Goal: Task Accomplishment & Management: Contribute content

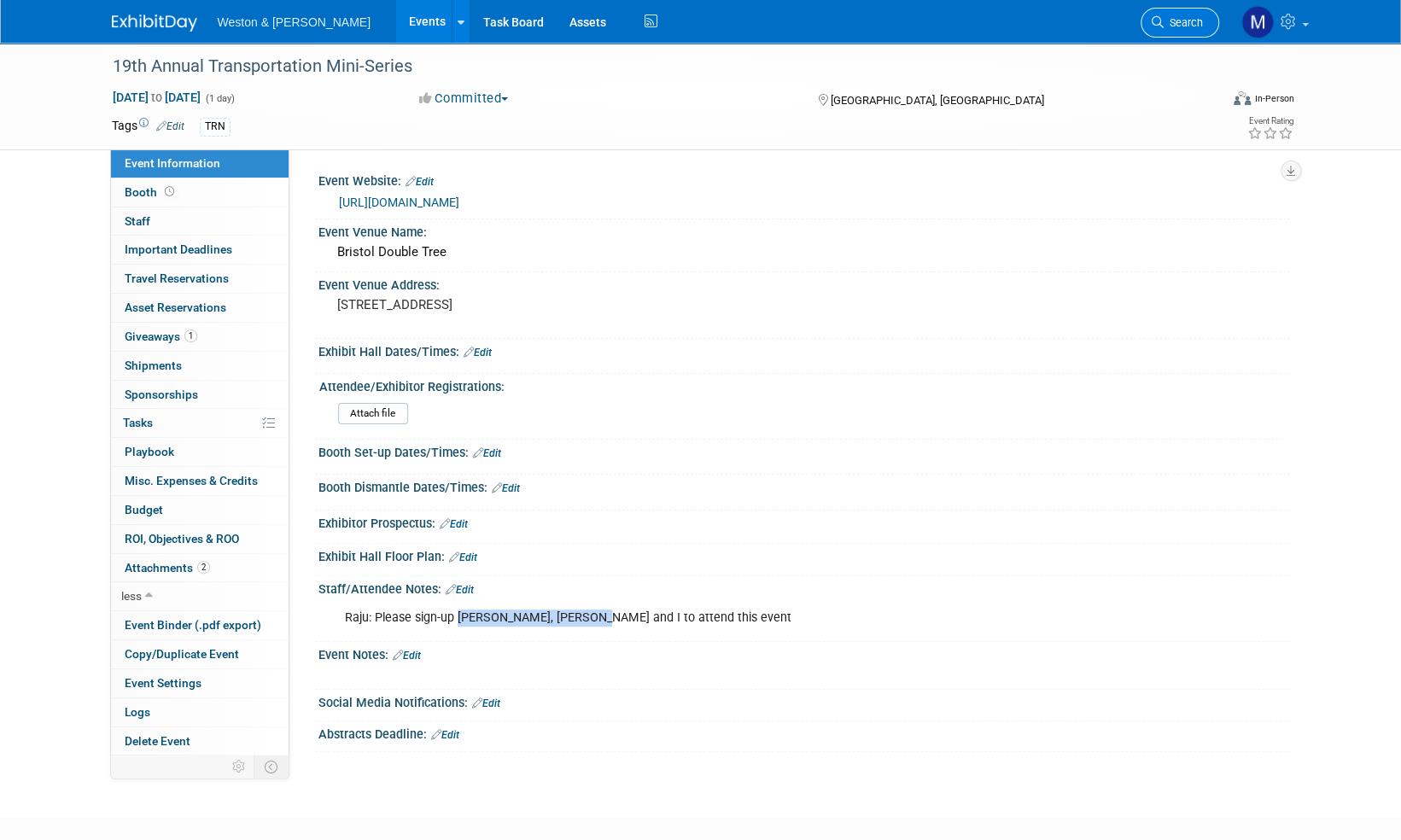
click at [1193, 19] on span "Search" at bounding box center [1184, 22] width 40 height 13
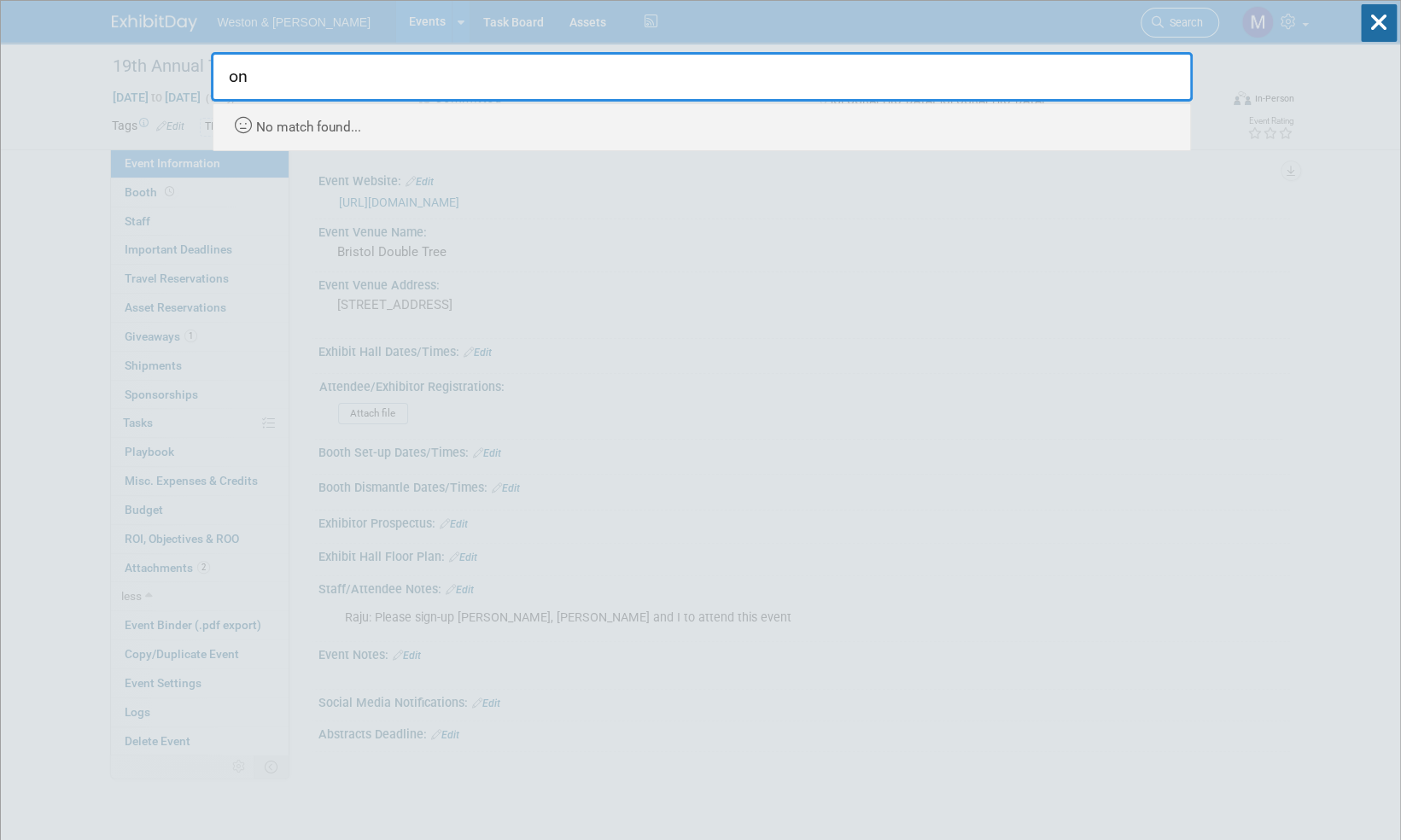
type input "o"
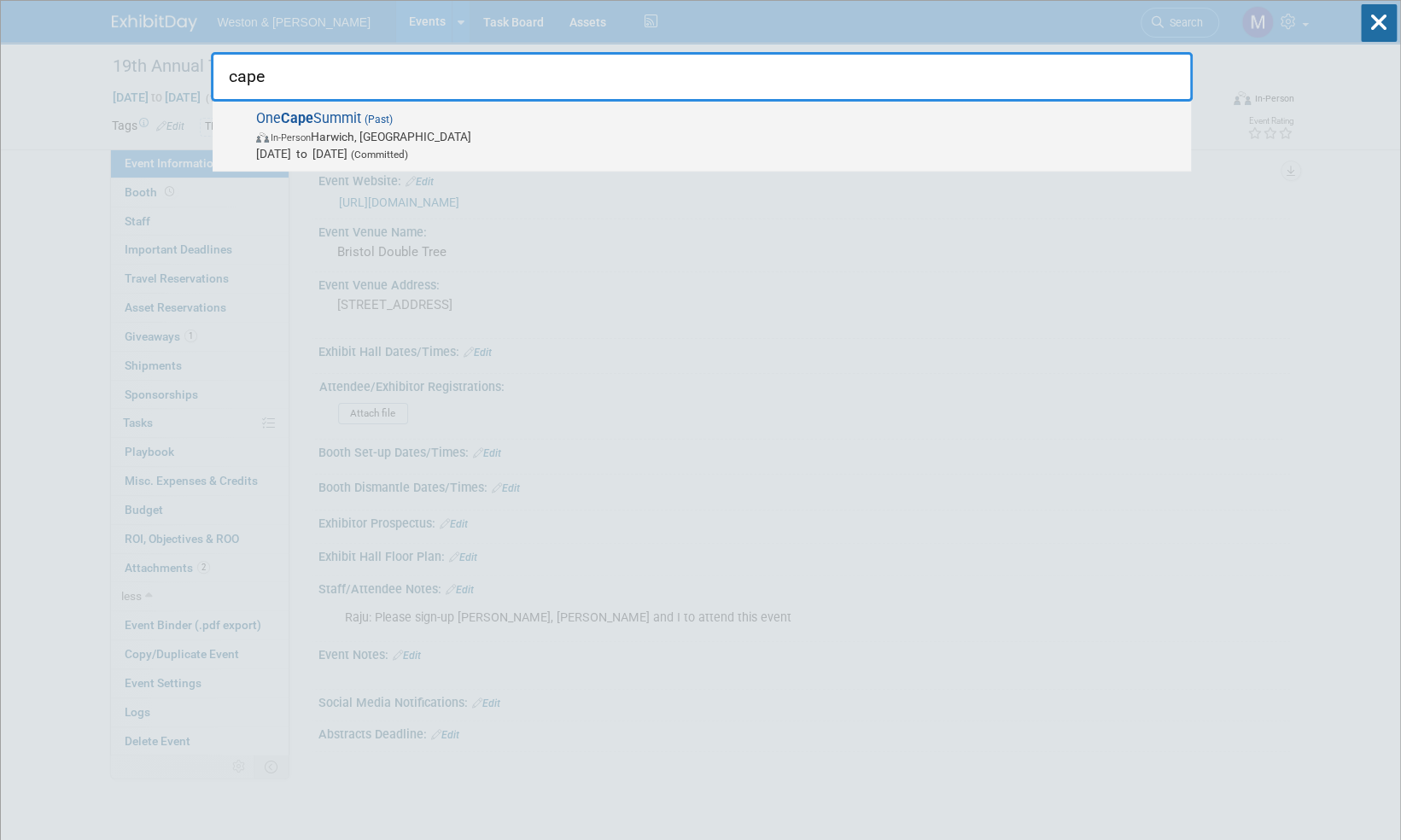
type input "cape"
click at [328, 123] on span "One Cape Summit (Past) In-Person Harwich, MA Sep 16, 2025 to Sep 17, 2025 (Comm…" at bounding box center [716, 136] width 931 height 52
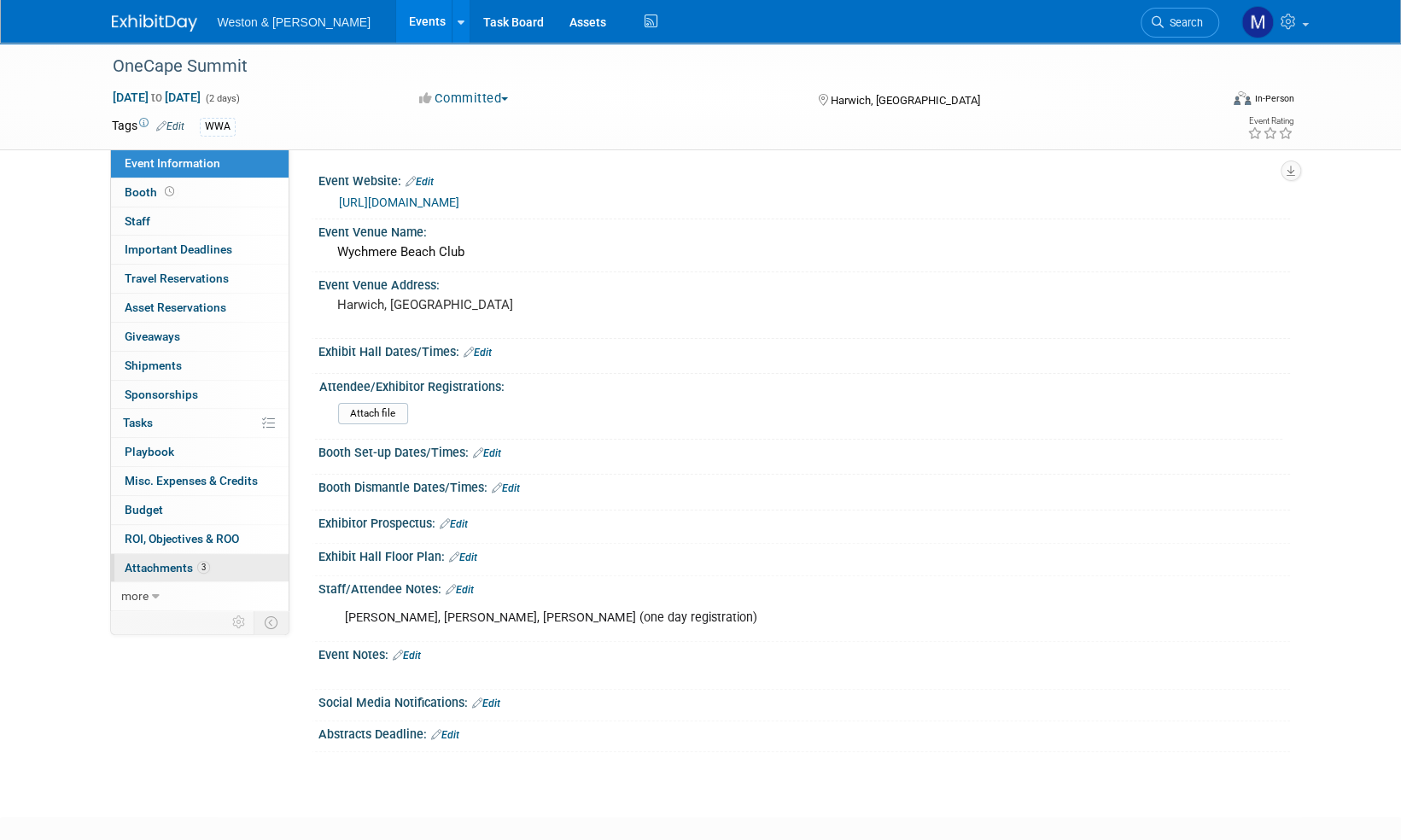
click at [143, 568] on span "Attachments 3" at bounding box center [167, 568] width 85 height 14
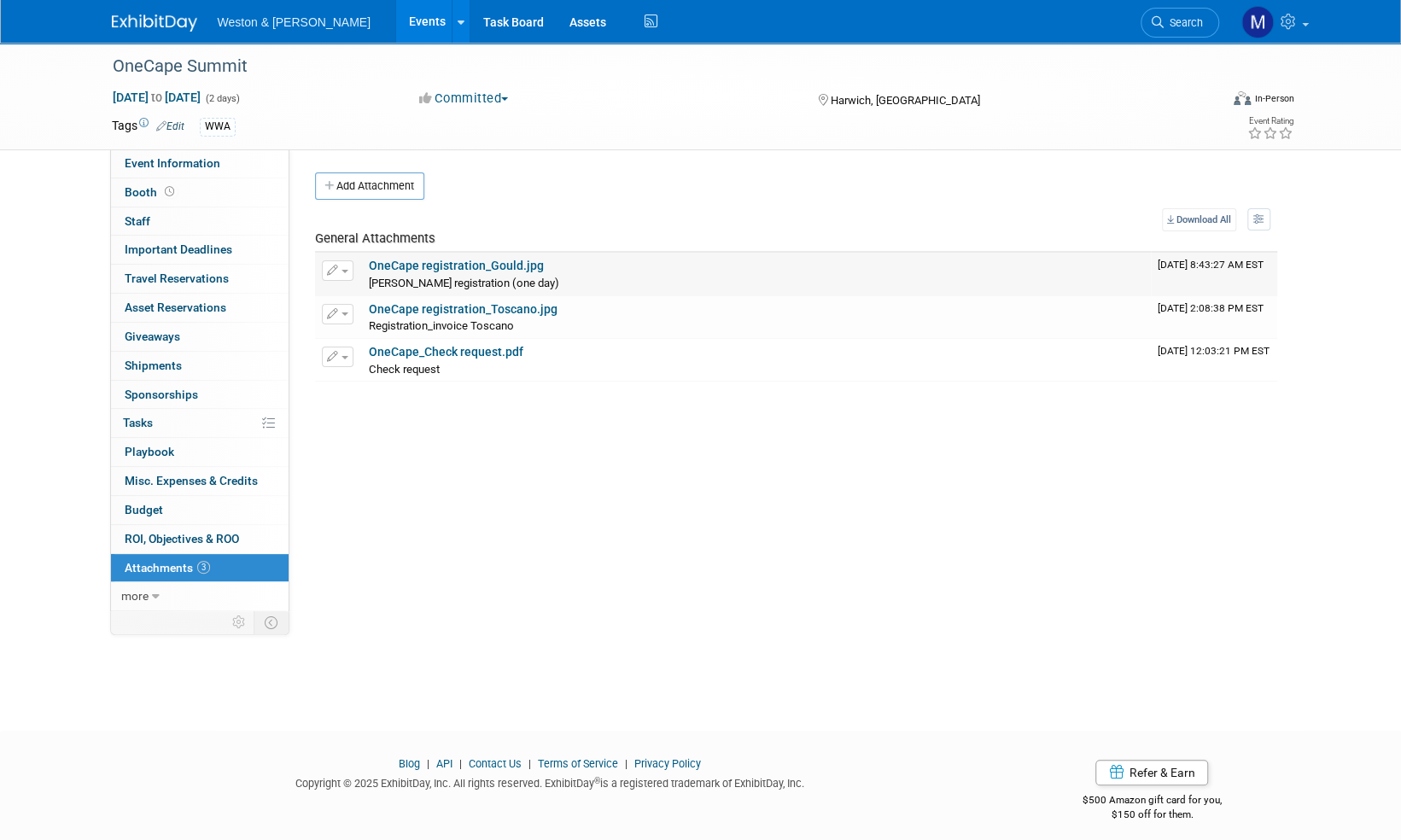
click at [498, 259] on link "OneCape registration_Gould.jpg" at bounding box center [456, 265] width 175 height 14
click at [485, 350] on link "OneCape_Check request.pdf" at bounding box center [446, 352] width 155 height 14
click at [164, 562] on span "Attachments 3" at bounding box center [167, 568] width 85 height 14
click at [402, 186] on button "Add Attachment" at bounding box center [370, 186] width 109 height 28
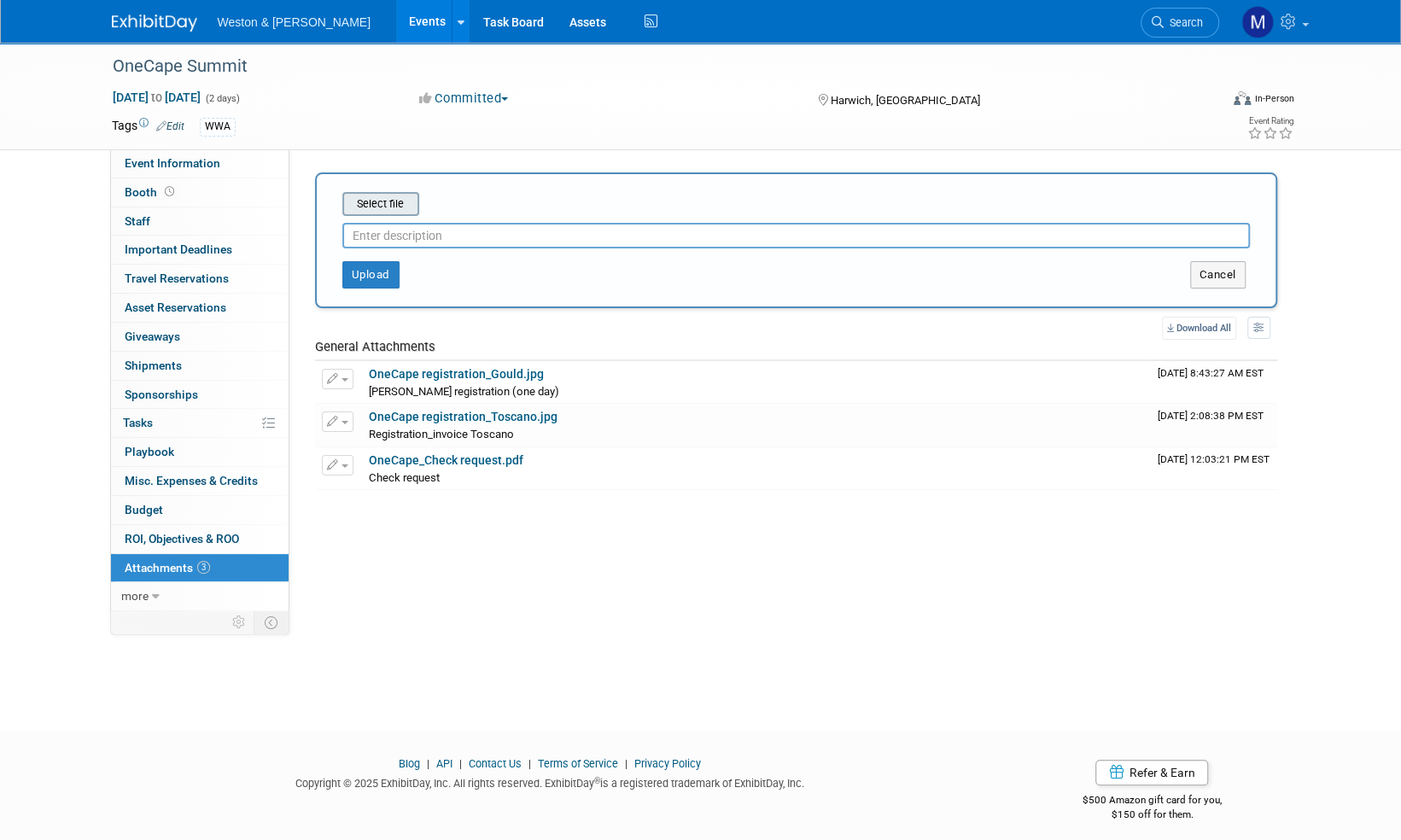
click at [400, 203] on input "file" at bounding box center [315, 204] width 203 height 21
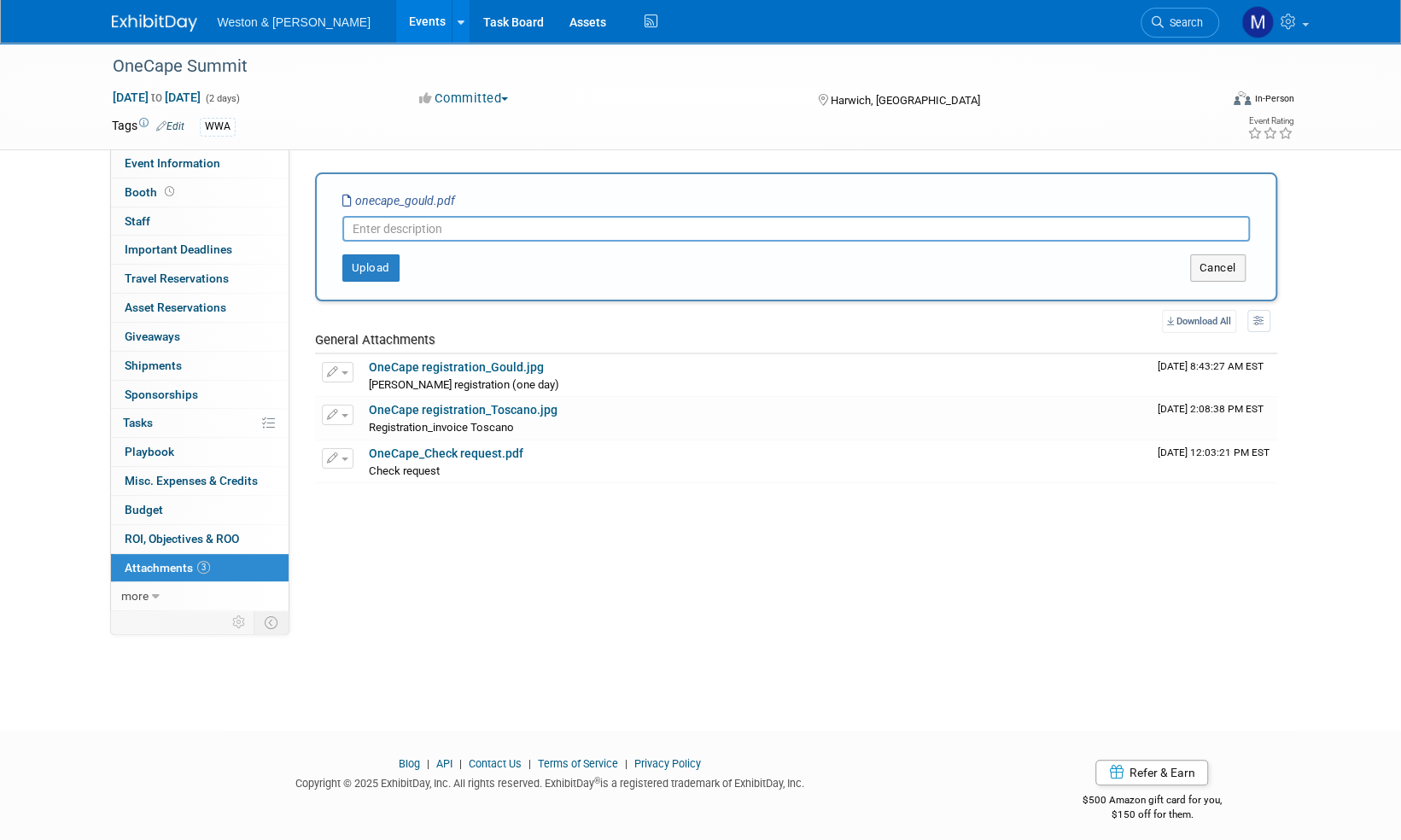
click at [379, 224] on input "text" at bounding box center [797, 229] width 908 height 26
type input "Registration check request"
click at [371, 268] on button "Upload" at bounding box center [372, 268] width 57 height 28
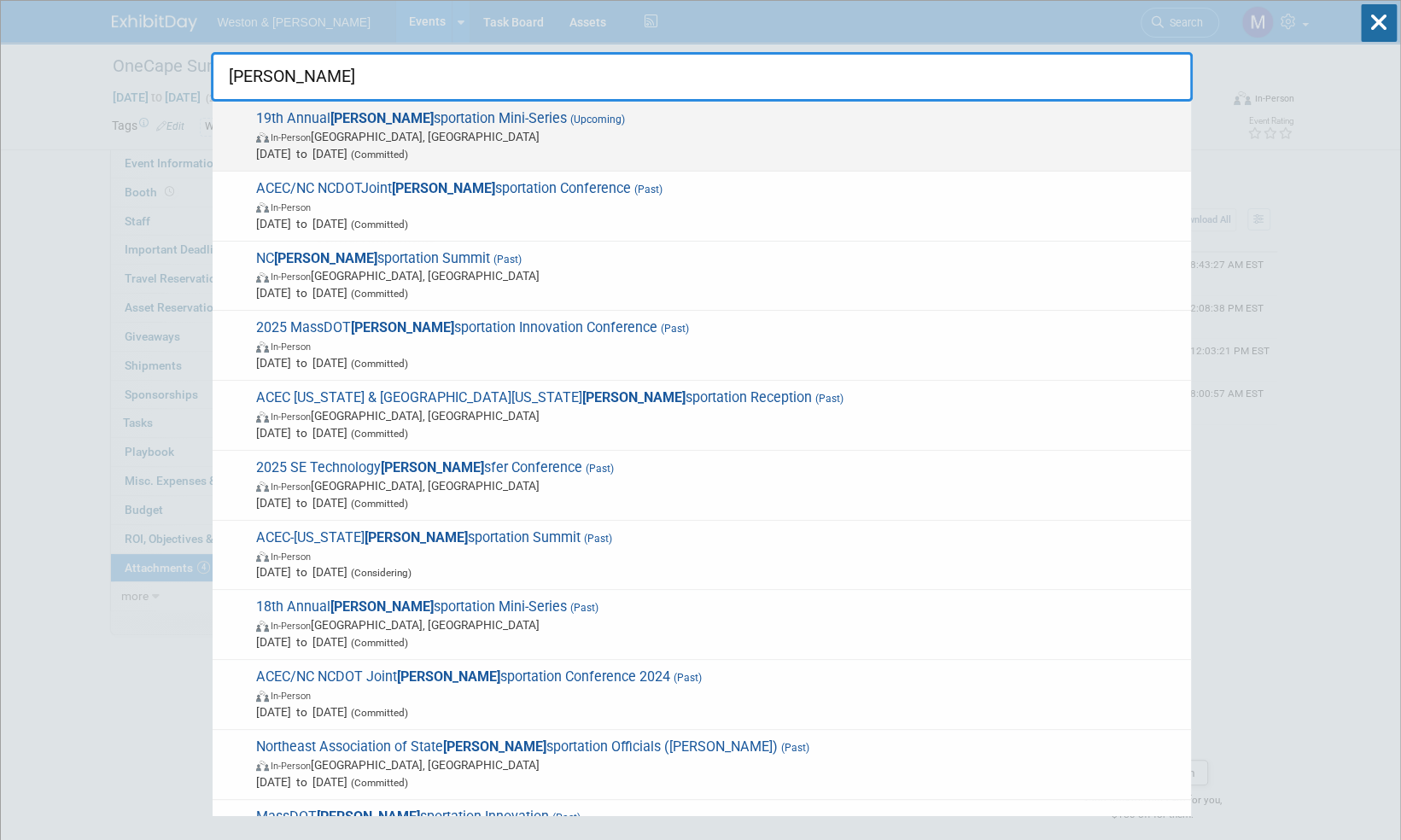
type input "tran"
click at [458, 118] on span "19th Annual Tran sportation Mini-Series (Upcoming) In-Person Bristol, CT Oct 16…" at bounding box center [716, 136] width 931 height 52
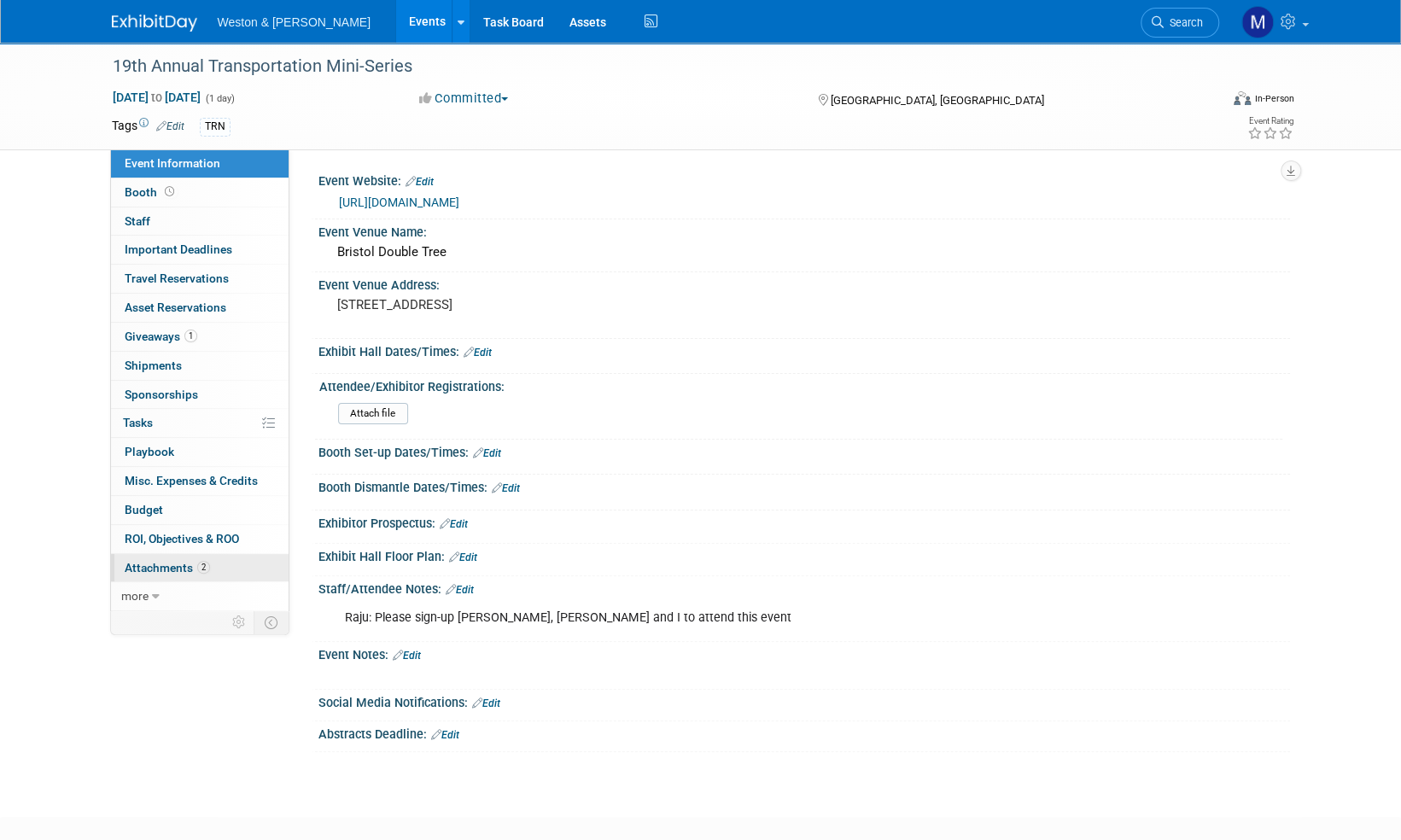
click at [165, 561] on span "Attachments 2" at bounding box center [167, 568] width 85 height 14
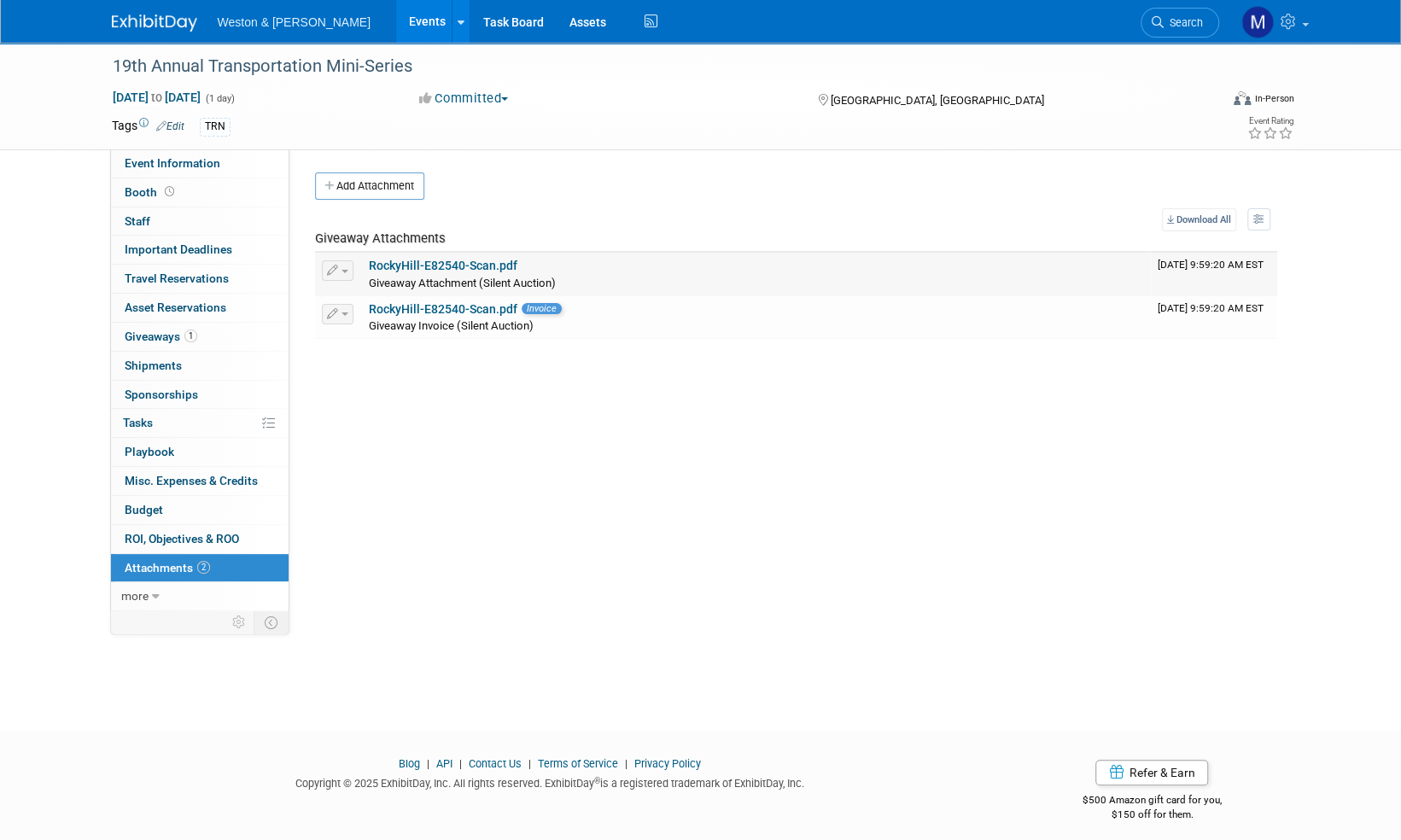
click at [464, 264] on link "RockyHill-E82540-Scan.pdf" at bounding box center [443, 265] width 149 height 14
click at [153, 22] on img at bounding box center [155, 23] width 85 height 17
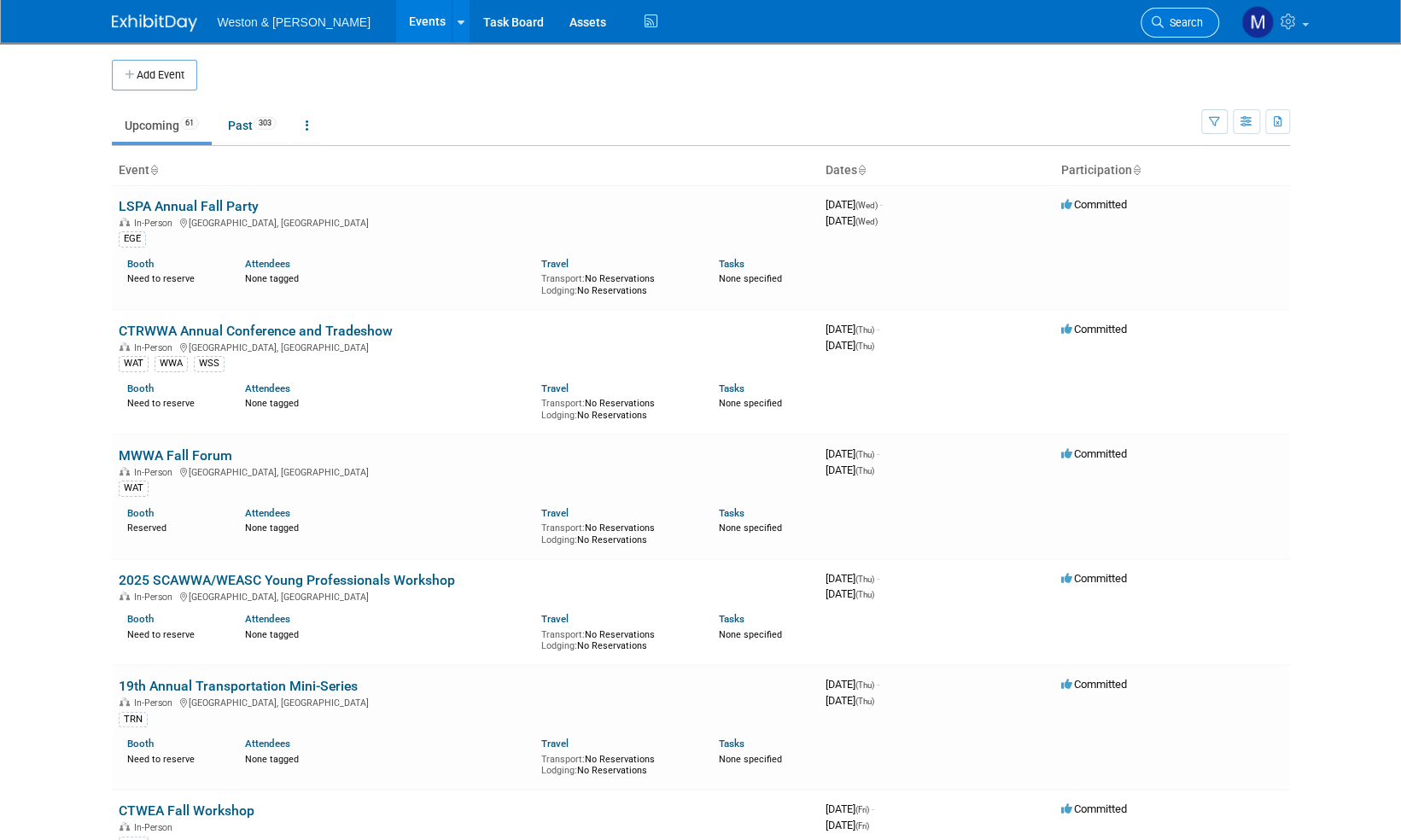
click at [1181, 19] on span "Search" at bounding box center [1184, 22] width 40 height 13
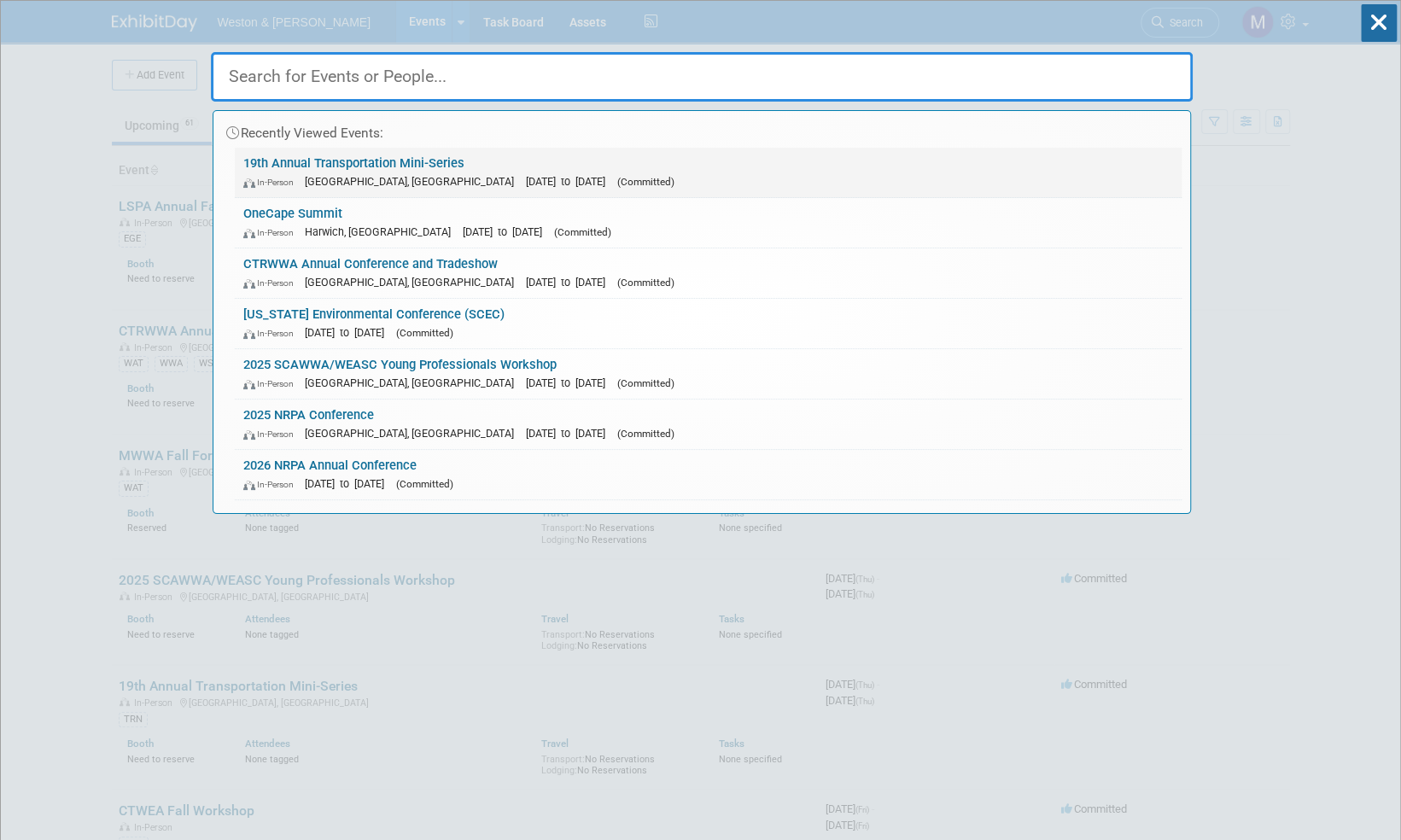
click at [403, 157] on link "19th Annual Transportation Mini-Series In-Person Bristol, CT Oct 16, 2025 to Oc…" at bounding box center [708, 172] width 947 height 50
